Goal: Task Accomplishment & Management: Manage account settings

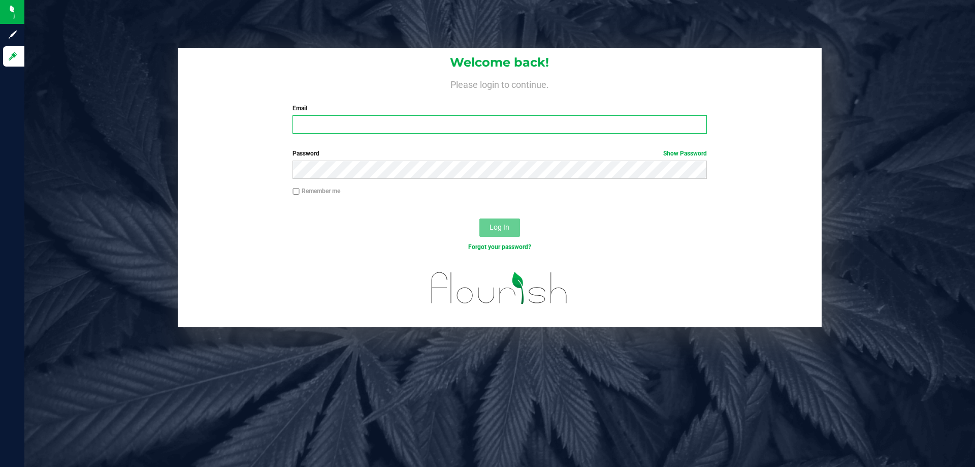
drag, startPoint x: 327, startPoint y: 131, endPoint x: 319, endPoint y: 137, distance: 9.6
click at [325, 134] on div "Welcome back! Please login to continue. Email Required Please format your email…" at bounding box center [500, 95] width 644 height 94
type input "jmcelroy@liveparallel.com"
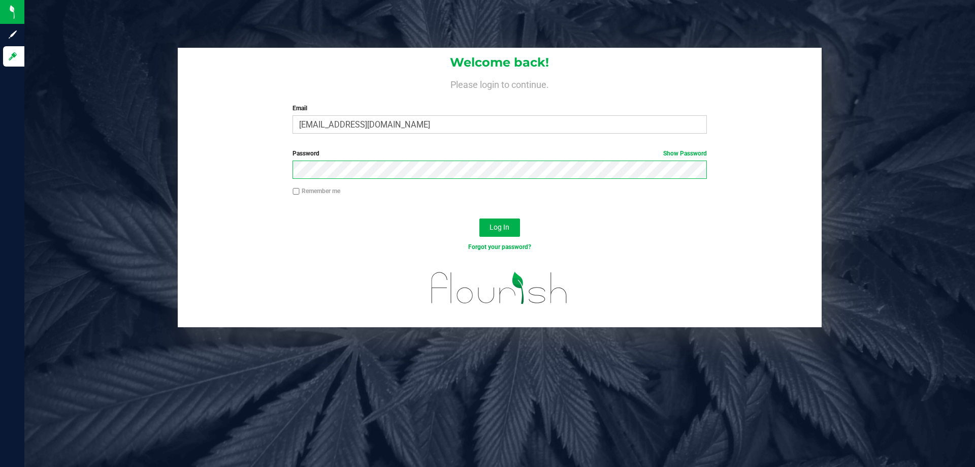
click at [479, 218] on button "Log In" at bounding box center [499, 227] width 41 height 18
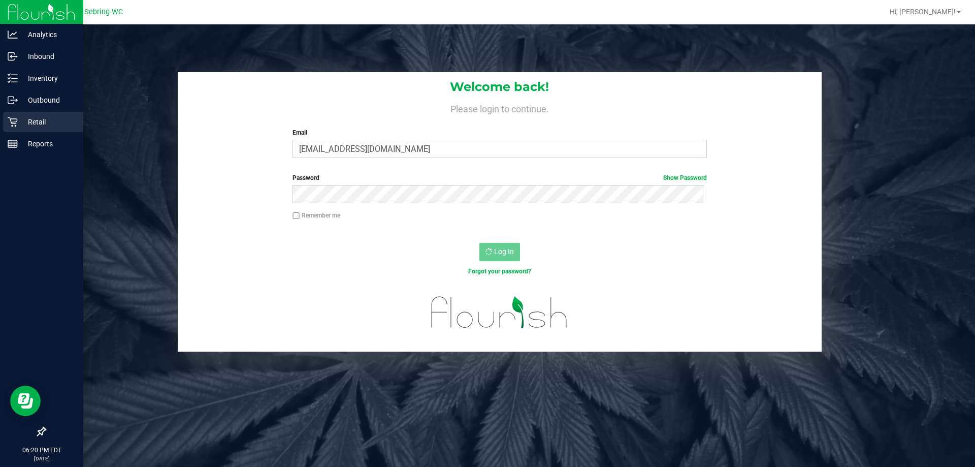
click at [30, 125] on p "Retail" at bounding box center [48, 122] width 61 height 12
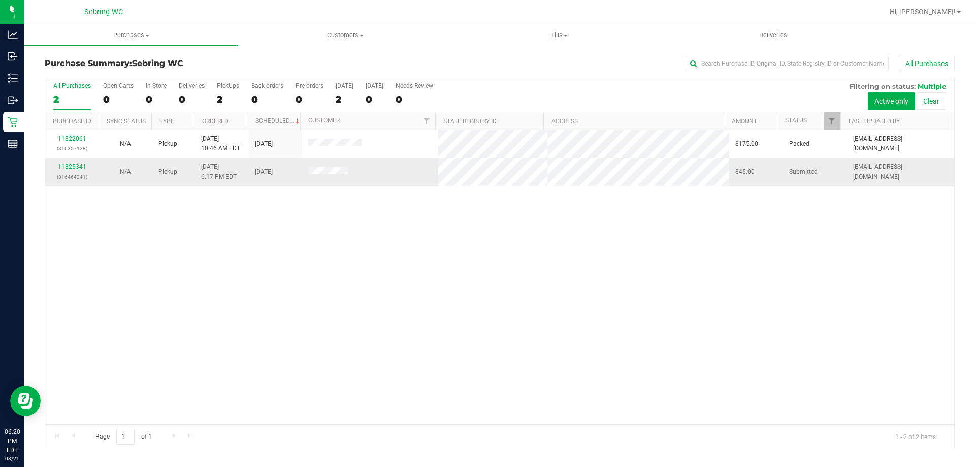
click at [259, 174] on span "[DATE]" at bounding box center [264, 172] width 18 height 10
click at [259, 173] on span "[DATE]" at bounding box center [264, 172] width 18 height 10
click at [329, 206] on div "11822061 (316357128) N/A Pickup [DATE] 10:46 AM EDT 8/21/2025 $175.00 Packed [E…" at bounding box center [499, 277] width 909 height 294
click at [562, 42] on uib-tab-heading "Tills Manage tills Reconcile e-payments" at bounding box center [558, 35] width 213 height 20
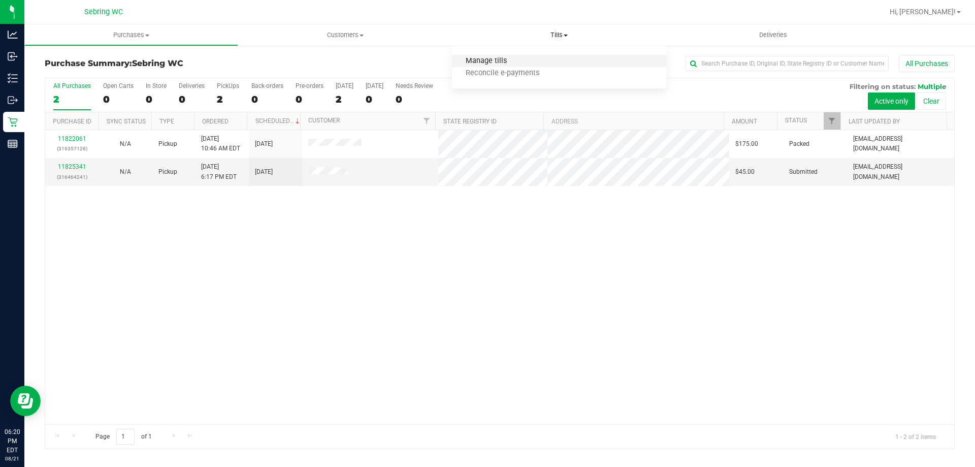
click at [485, 62] on span "Manage tills" at bounding box center [486, 61] width 69 height 9
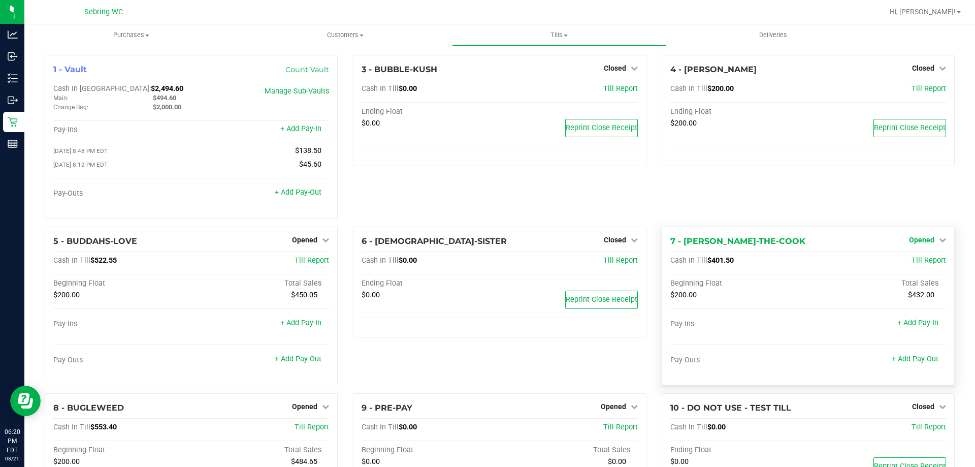
click at [920, 242] on span "Opened" at bounding box center [921, 240] width 25 height 8
click at [925, 262] on div "Close Till" at bounding box center [922, 260] width 75 height 13
click at [925, 262] on link "Close Till" at bounding box center [922, 260] width 27 height 8
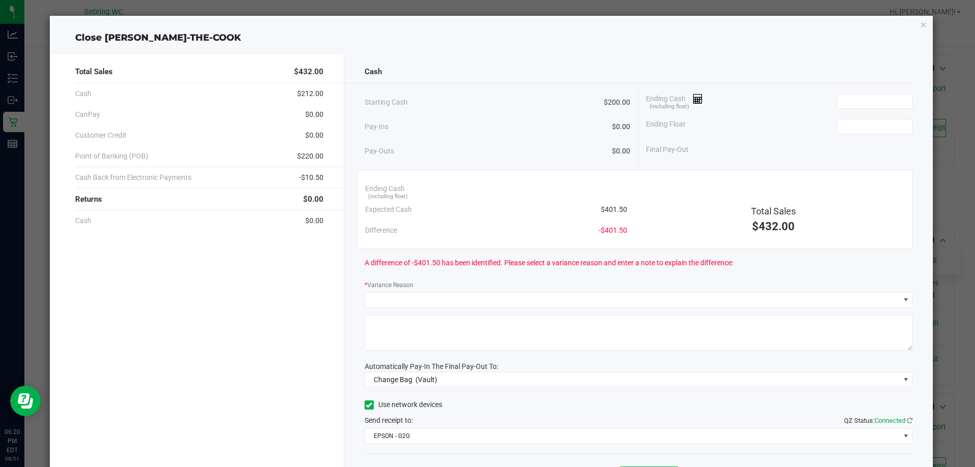
click at [615, 209] on span "$401.50" at bounding box center [614, 209] width 26 height 11
click at [842, 98] on input at bounding box center [874, 101] width 75 height 14
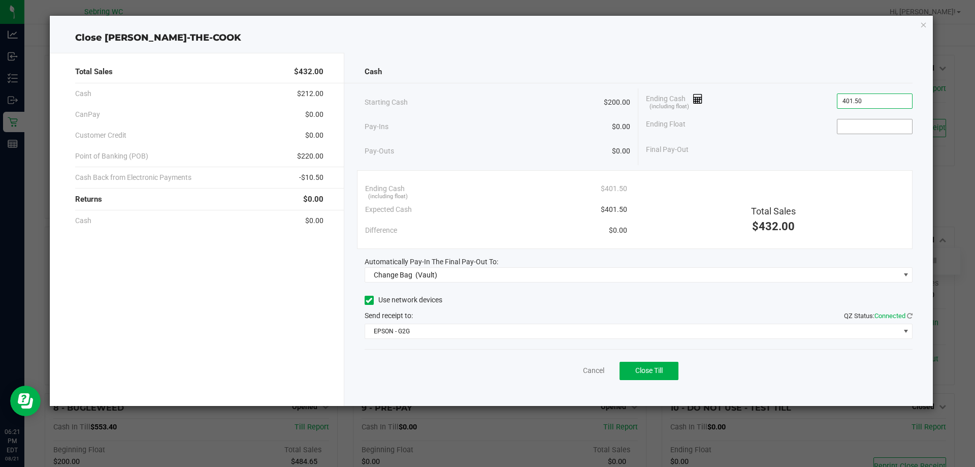
type input "$401.50"
click at [873, 133] on input at bounding box center [874, 126] width 75 height 14
type input "$200.00"
click at [823, 149] on div "Final Pay-Out $201.50" at bounding box center [779, 149] width 267 height 21
drag, startPoint x: 305, startPoint y: 176, endPoint x: 324, endPoint y: 176, distance: 18.8
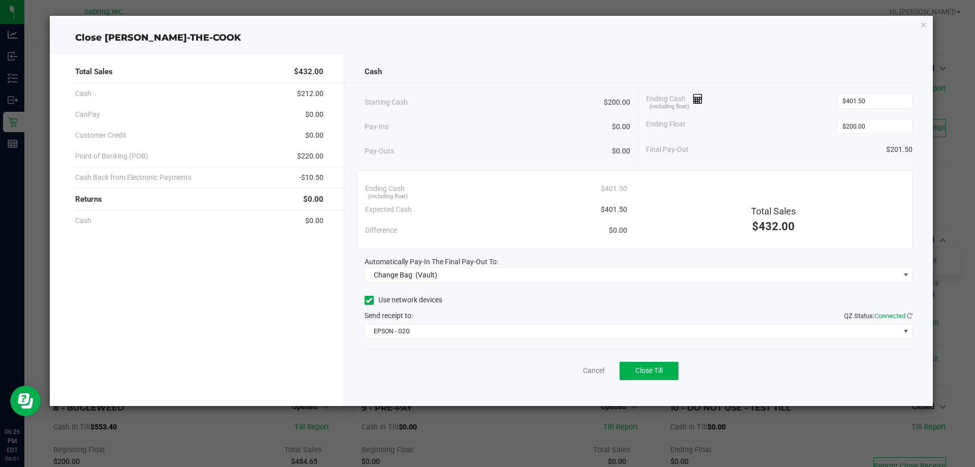
click at [324, 176] on div "Total Sales $432.00 Cash $212.00 CanPay $0.00 Customer Credit $0.00 Point of Ba…" at bounding box center [197, 229] width 294 height 353
click at [136, 32] on div "Close [PERSON_NAME]-THE-COOK" at bounding box center [491, 38] width 883 height 14
click at [896, 152] on span "$201.50" at bounding box center [899, 149] width 26 height 11
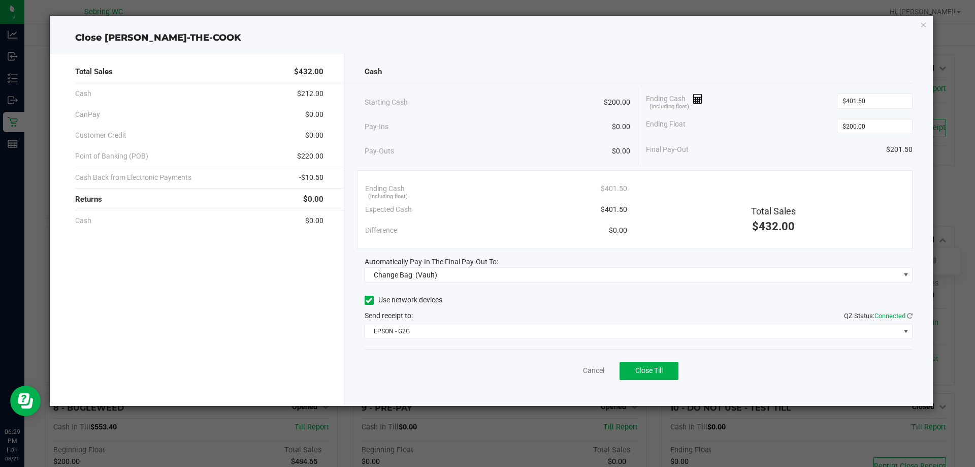
click at [896, 152] on span "$201.50" at bounding box center [899, 149] width 26 height 11
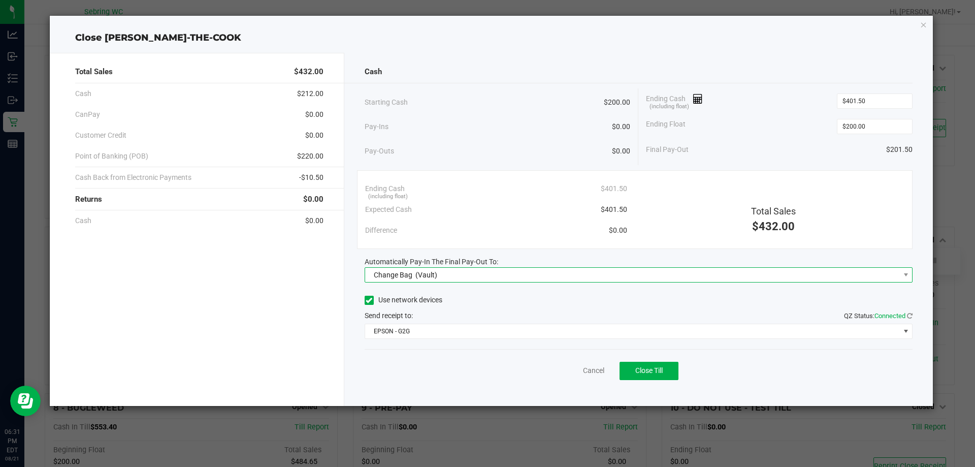
click at [410, 276] on span "Change Bag" at bounding box center [393, 275] width 39 height 8
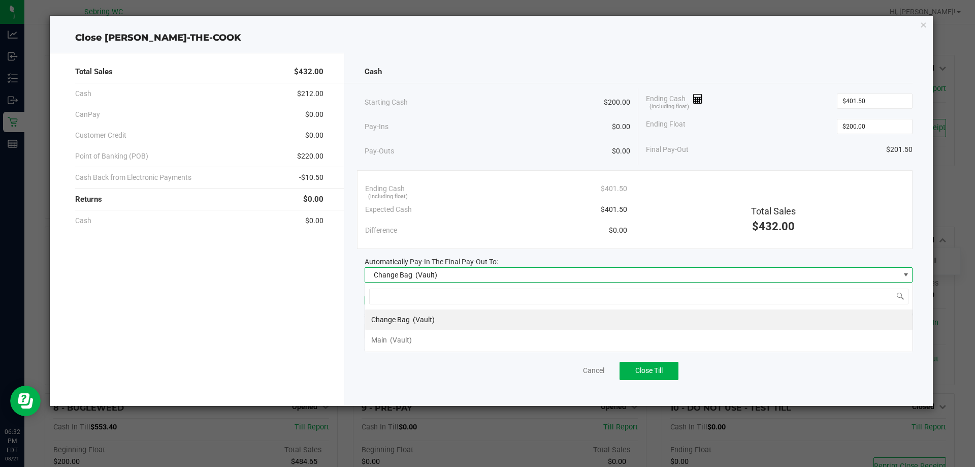
scroll to position [15, 548]
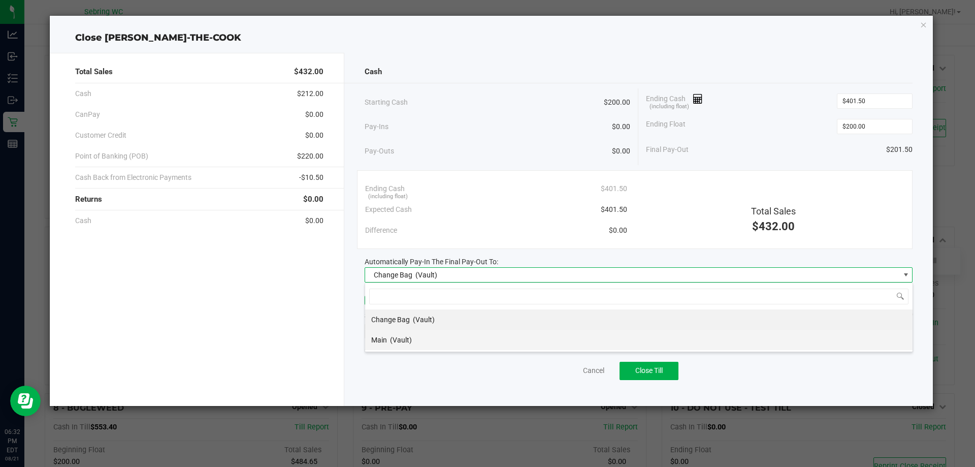
click at [409, 338] on span "(Vault)" at bounding box center [401, 340] width 22 height 8
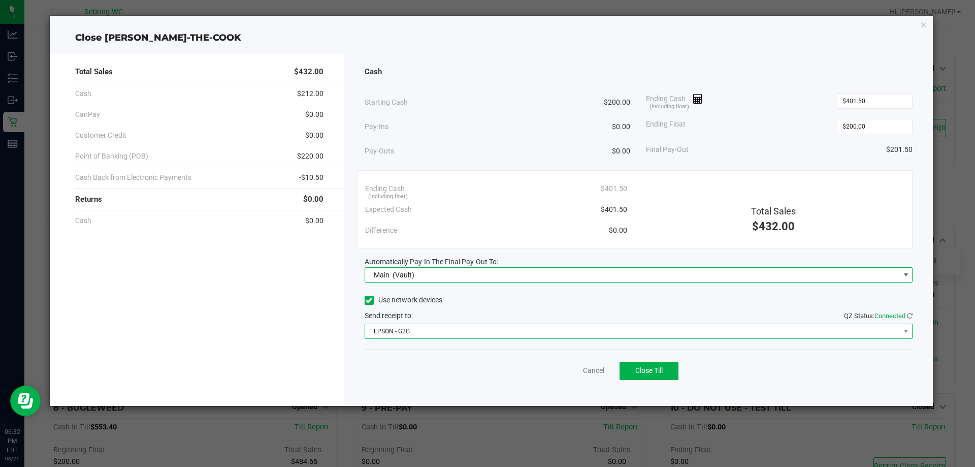
click at [420, 331] on span "EPSON - G2G" at bounding box center [632, 331] width 535 height 14
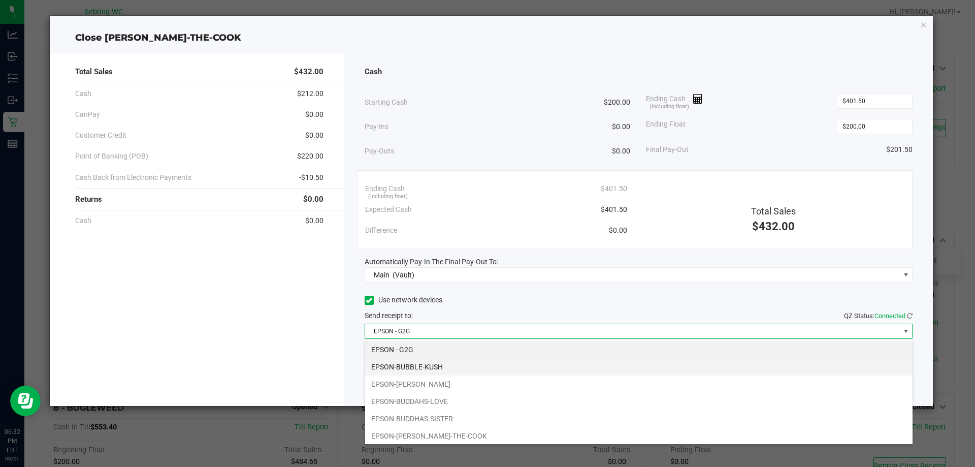
click at [420, 371] on li "EPSON-BUBBLE-KUSH" at bounding box center [638, 366] width 547 height 17
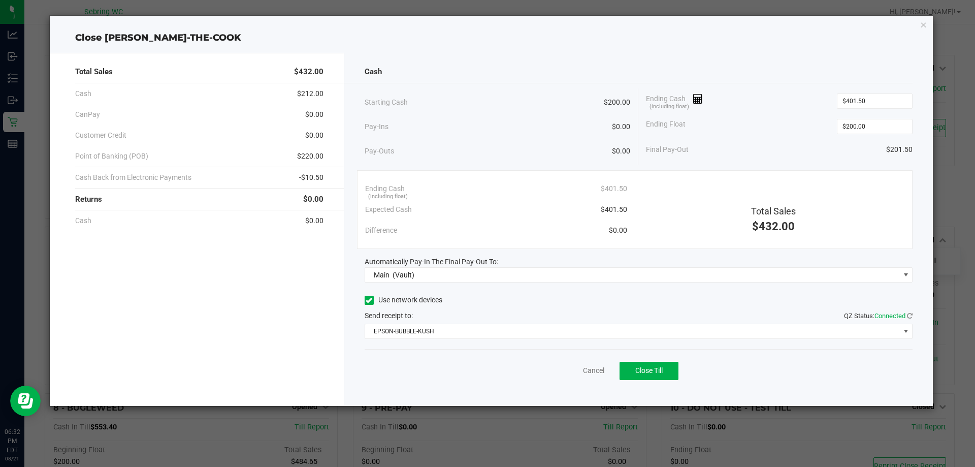
drag, startPoint x: 428, startPoint y: 370, endPoint x: 443, endPoint y: 360, distance: 17.6
click at [431, 369] on div "Cancel Close Till" at bounding box center [639, 368] width 548 height 39
click at [673, 376] on button "Close Till" at bounding box center [648, 370] width 59 height 18
click at [581, 366] on link "Dismiss" at bounding box center [571, 370] width 24 height 11
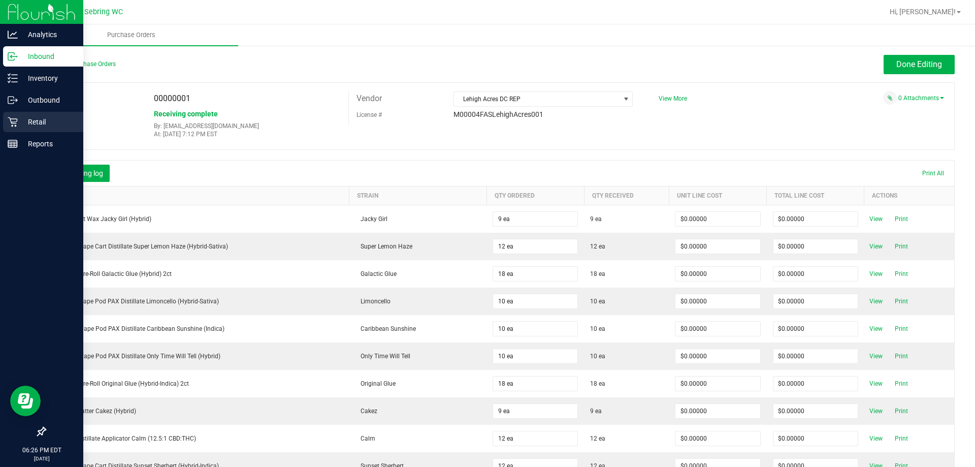
click at [51, 125] on p "Retail" at bounding box center [48, 122] width 61 height 12
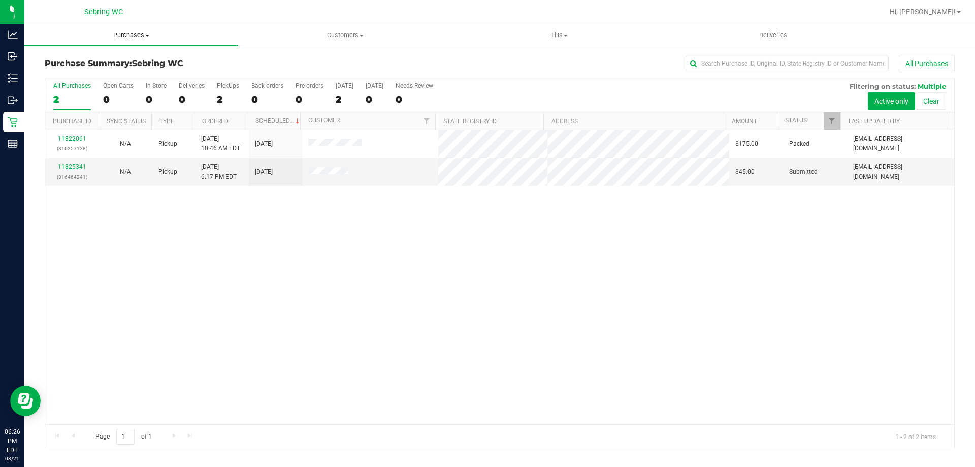
click at [136, 32] on span "Purchases" at bounding box center [131, 34] width 214 height 9
click at [94, 83] on span "All purchases" at bounding box center [60, 85] width 72 height 9
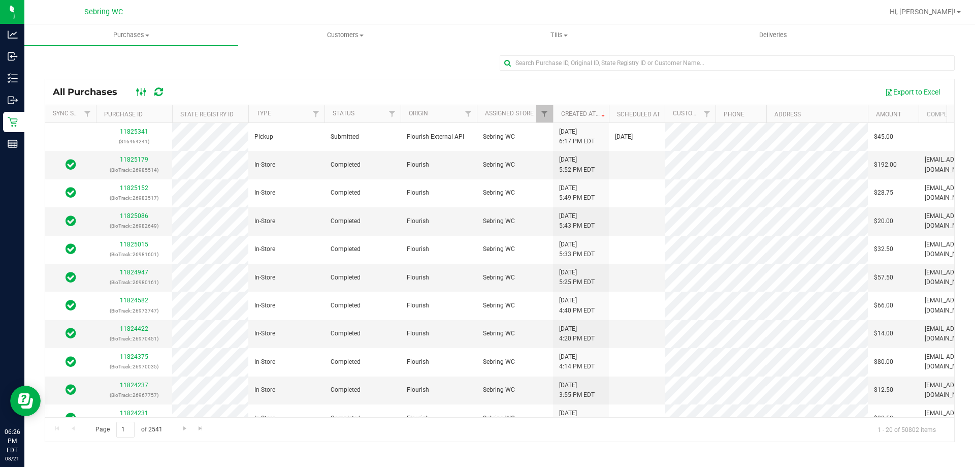
click at [140, 94] on icon at bounding box center [141, 92] width 11 height 12
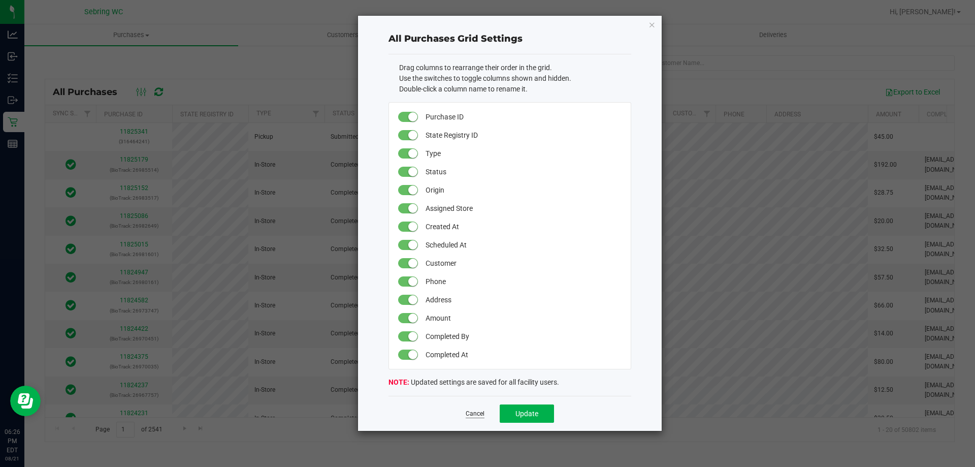
click at [475, 416] on link "Cancel" at bounding box center [475, 413] width 19 height 9
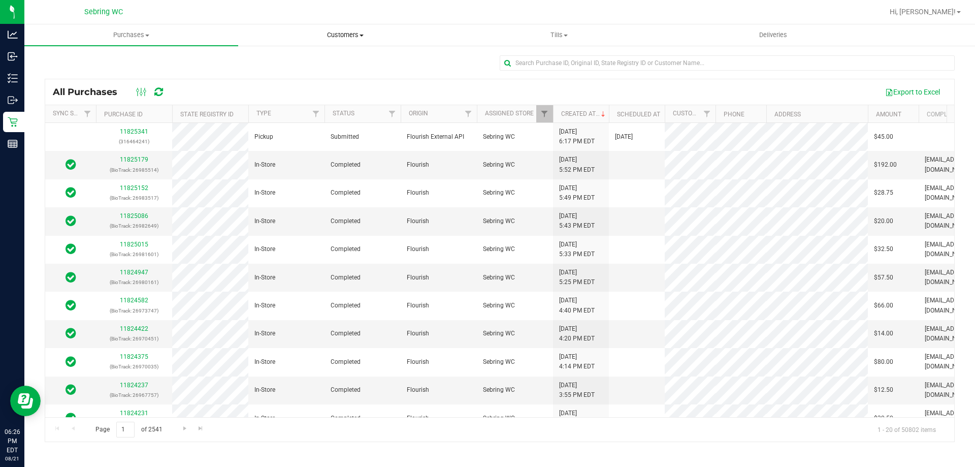
click at [348, 41] on uib-tab-heading "Customers All customers Add a new customer All physicians" at bounding box center [345, 35] width 213 height 20
click at [315, 59] on li "All customers" at bounding box center [345, 61] width 214 height 12
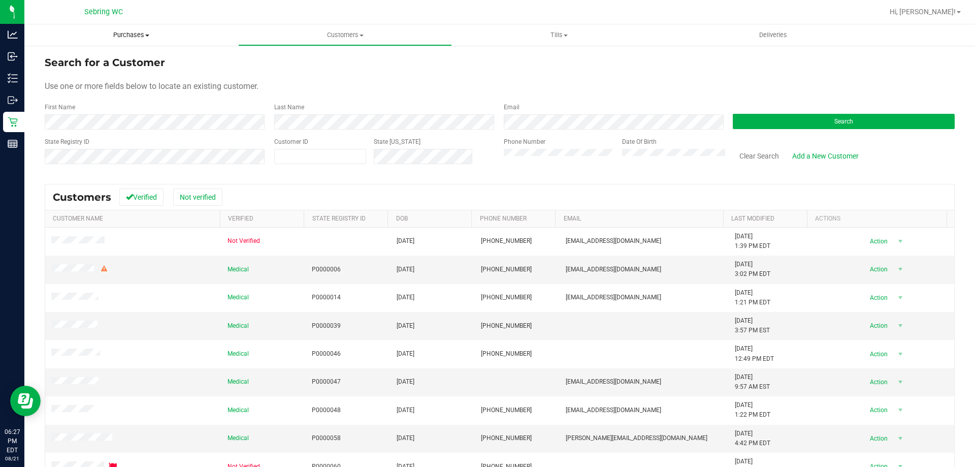
click at [131, 36] on span "Purchases" at bounding box center [131, 34] width 214 height 9
click at [106, 62] on span "Summary of purchases" at bounding box center [76, 61] width 104 height 9
